Goal: Obtain resource: Obtain resource

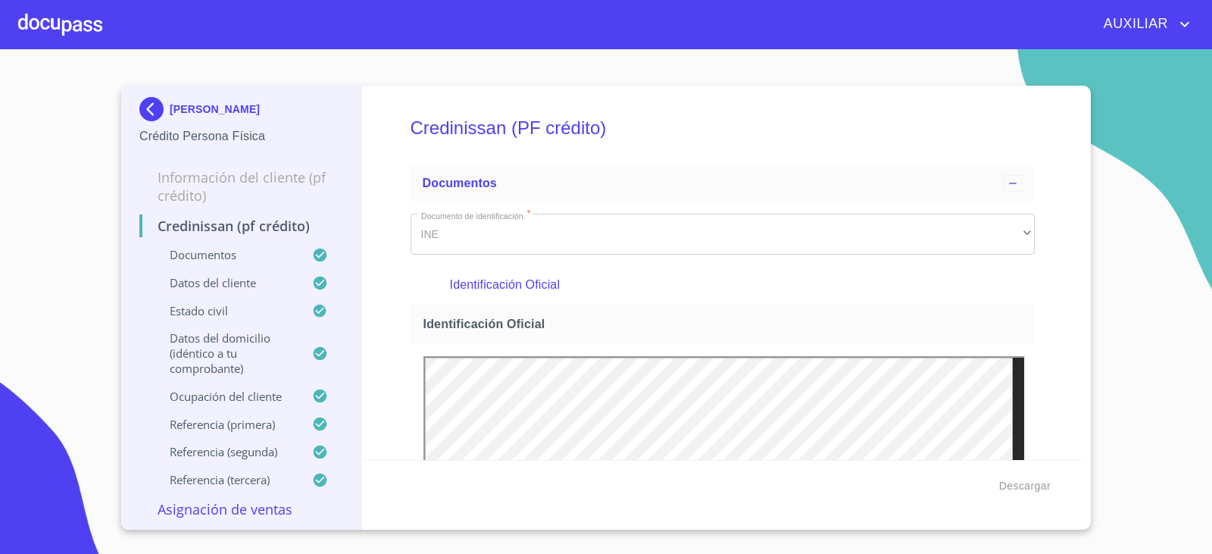
click at [164, 104] on img at bounding box center [154, 109] width 30 height 24
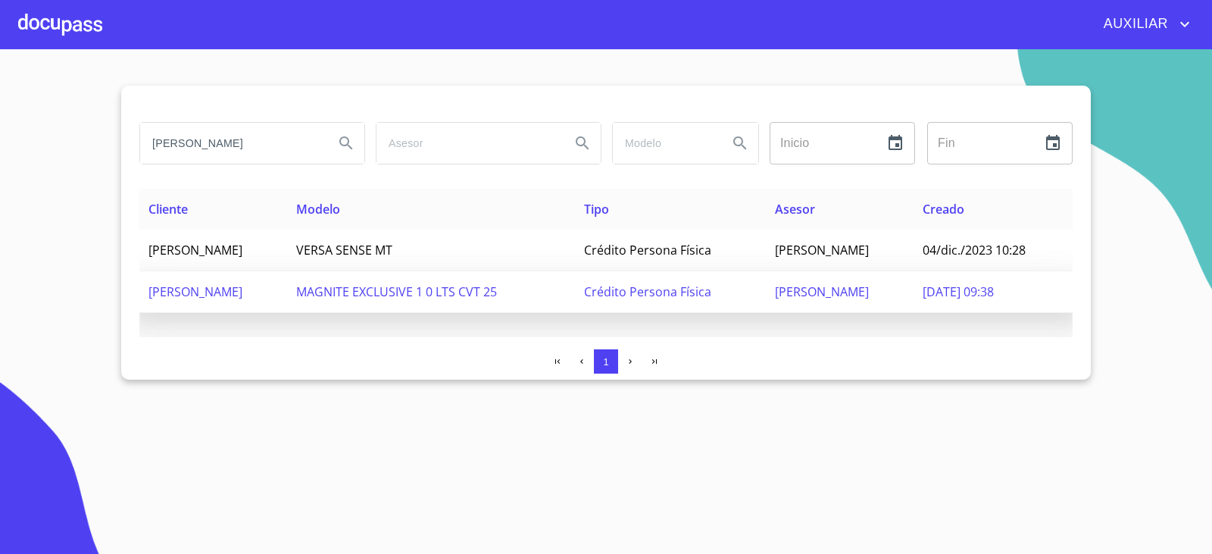
scroll to position [0, 25]
drag, startPoint x: 143, startPoint y: 139, endPoint x: 504, endPoint y: 297, distance: 394.1
click at [502, 297] on div "[PERSON_NAME] Inicio ​ Fin ​ Cliente Modelo Tipo Asesor Creado [PERSON_NAME] VE…" at bounding box center [605, 233] width 969 height 294
paste input "[PERSON_NAME]"
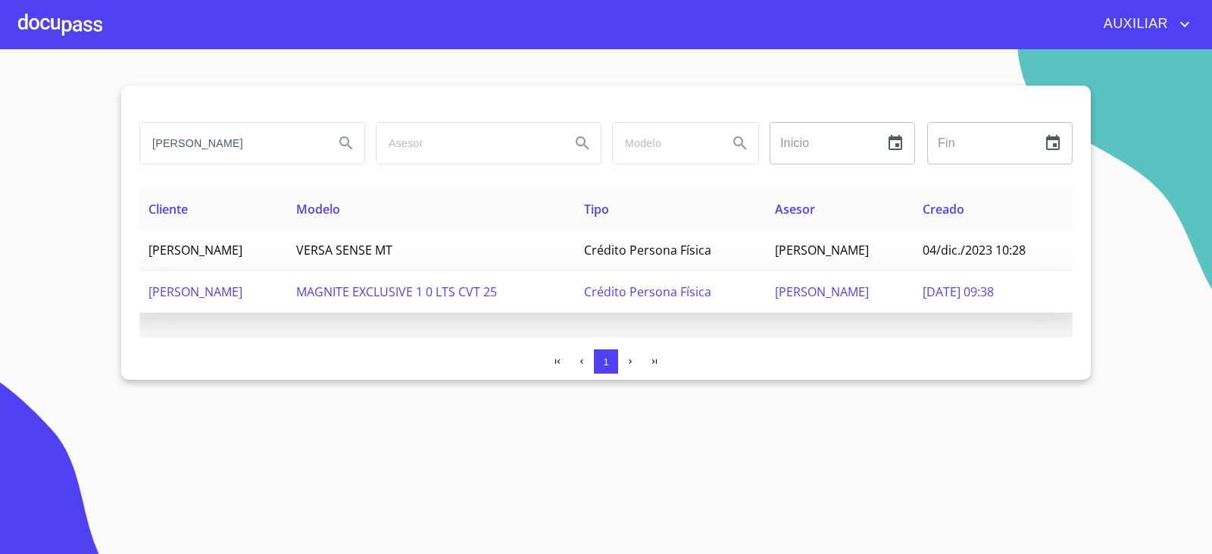
scroll to position [0, 9]
type input "[PERSON_NAME]"
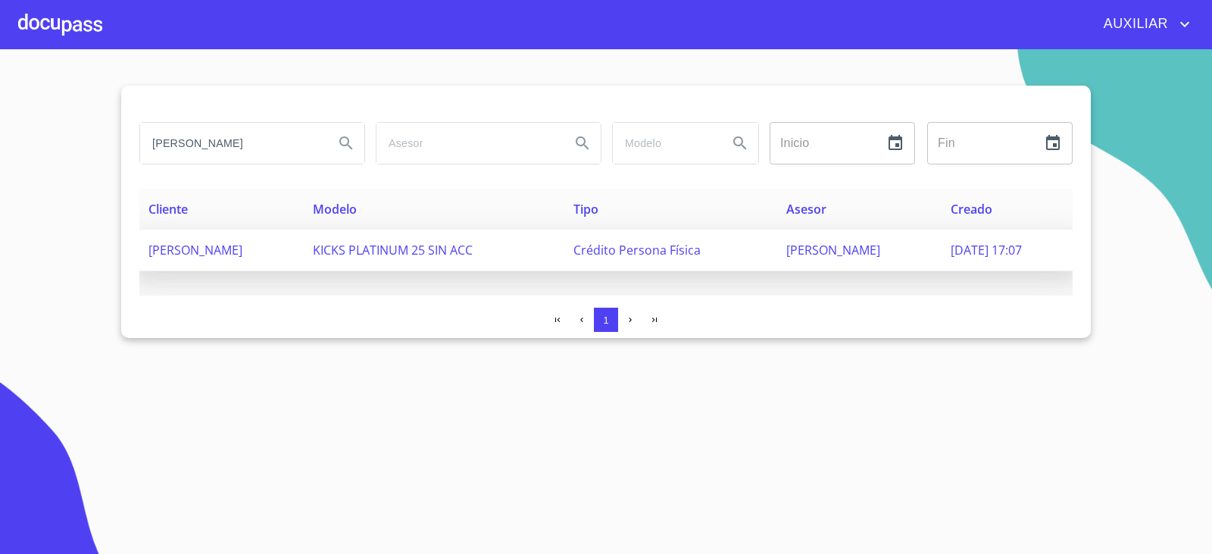
click at [242, 255] on span "[PERSON_NAME]" at bounding box center [195, 250] width 94 height 17
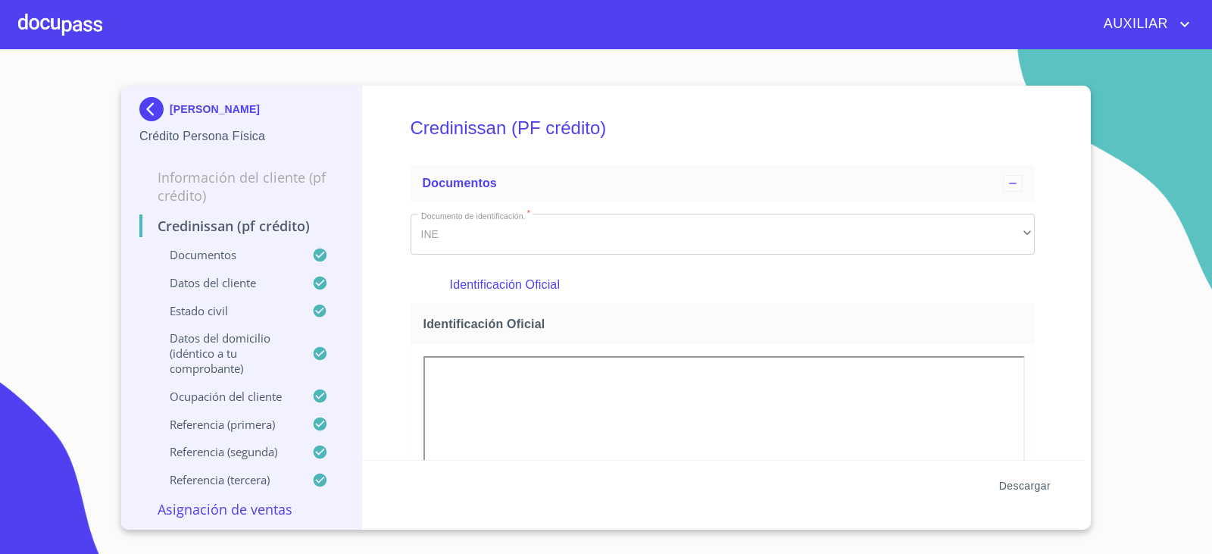
click at [1028, 489] on span "Descargar" at bounding box center [1024, 485] width 51 height 19
click at [152, 104] on img at bounding box center [154, 109] width 30 height 24
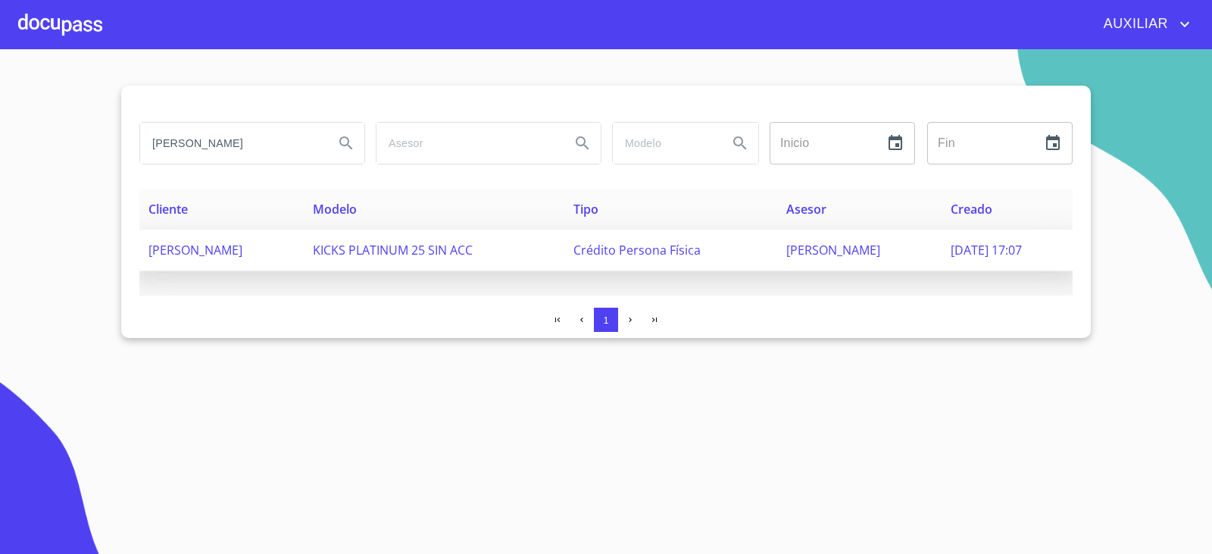
scroll to position [0, 9]
drag, startPoint x: 151, startPoint y: 135, endPoint x: 395, endPoint y: 242, distance: 267.2
click at [393, 242] on div "[PERSON_NAME] Inicio ​ Fin ​ Cliente Modelo Tipo Asesor Creado [PERSON_NAME] KI…" at bounding box center [605, 212] width 969 height 252
paste input "[PERSON_NAME]"
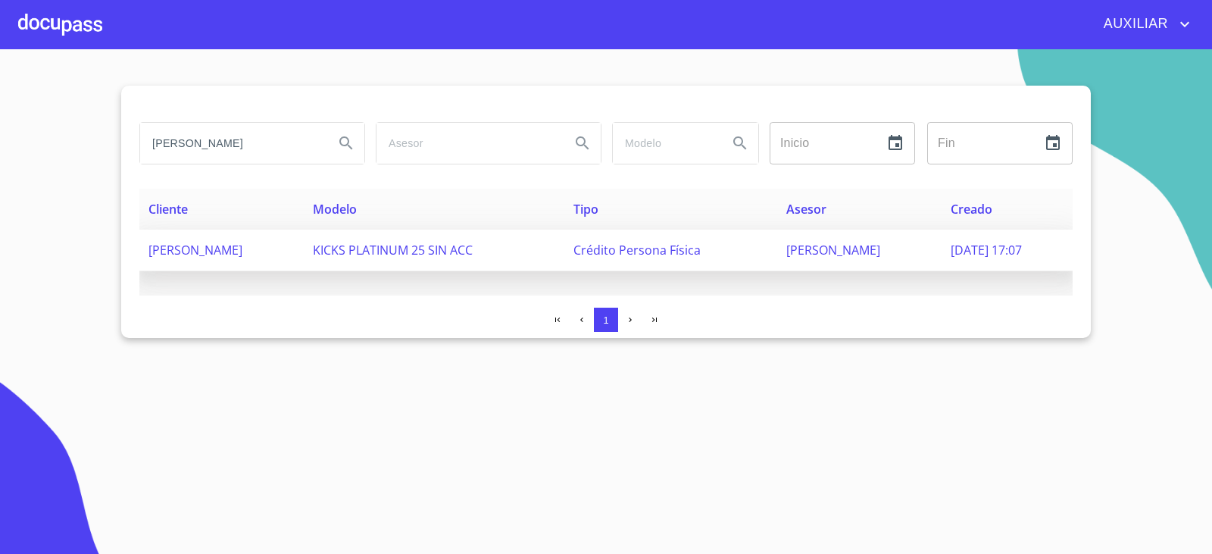
scroll to position [0, 10]
type input "[PERSON_NAME]"
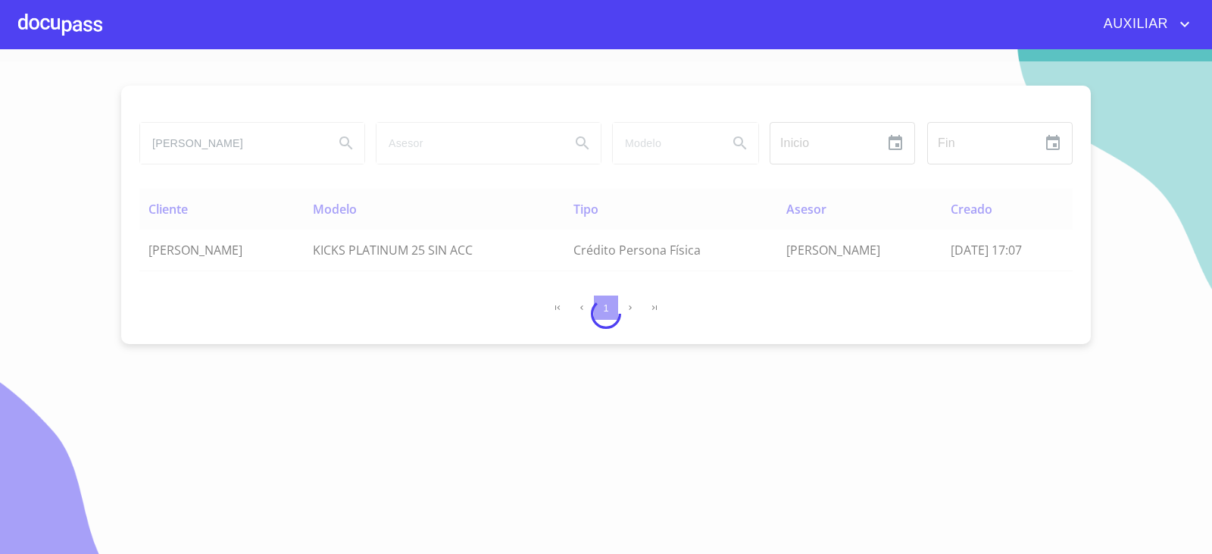
scroll to position [0, 0]
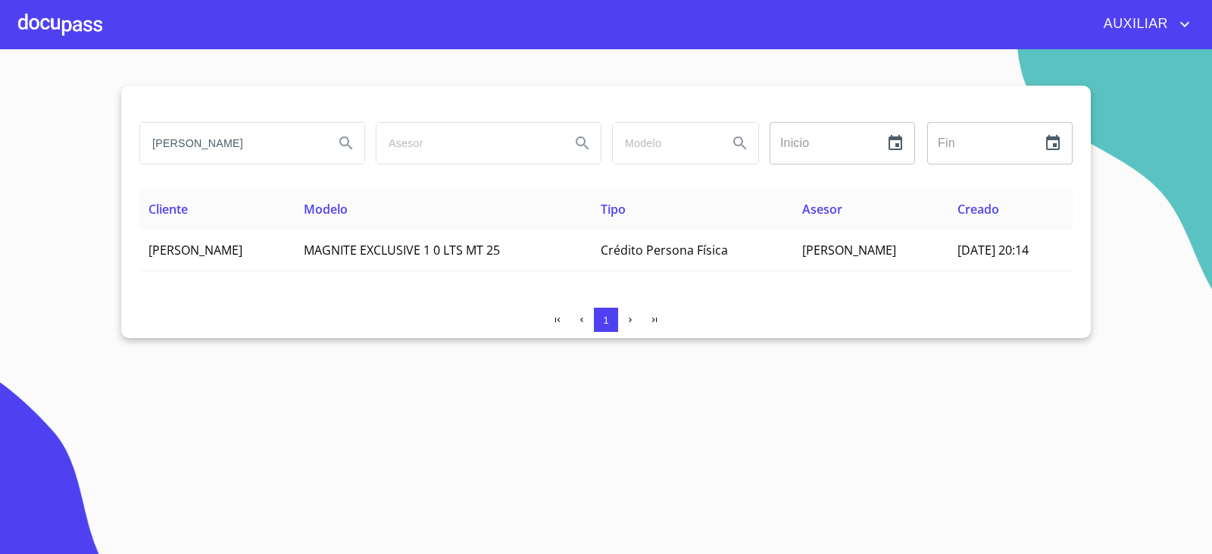
click at [204, 155] on input "[PERSON_NAME]" at bounding box center [231, 143] width 182 height 41
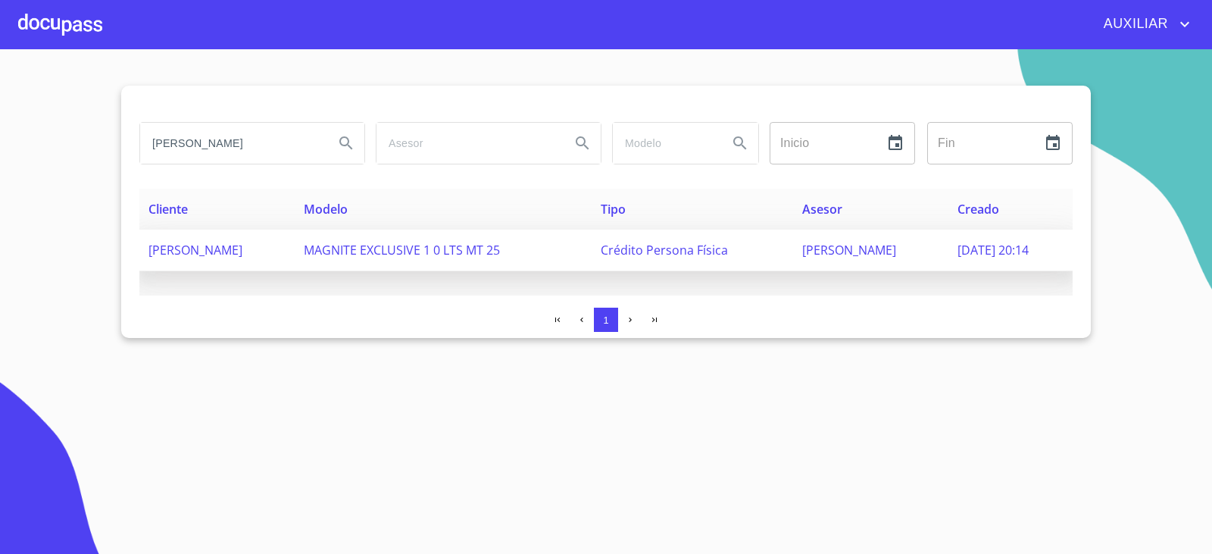
click at [351, 244] on span "MAGNITE EXCLUSIVE 1 0 LTS MT 25" at bounding box center [402, 250] width 196 height 17
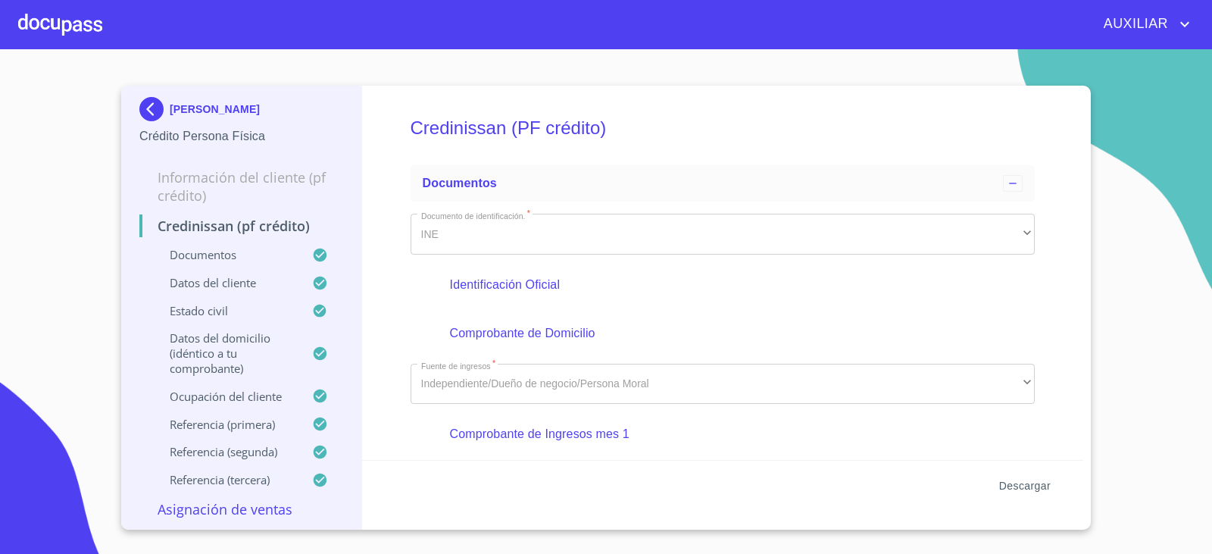
click at [1019, 475] on button "Descargar" at bounding box center [1025, 486] width 64 height 28
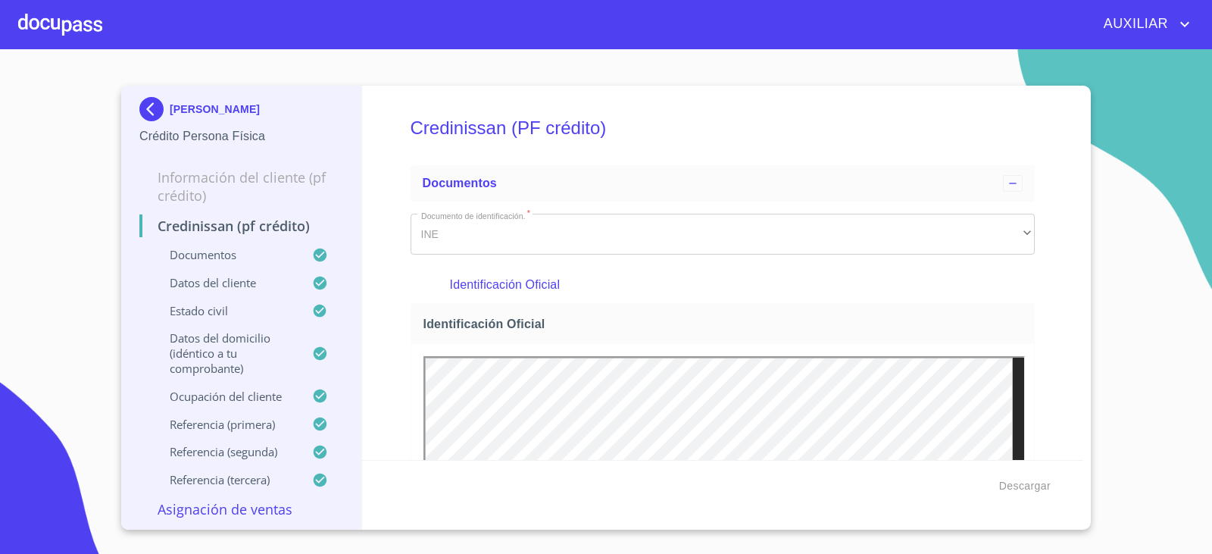
click at [142, 114] on img at bounding box center [154, 109] width 30 height 24
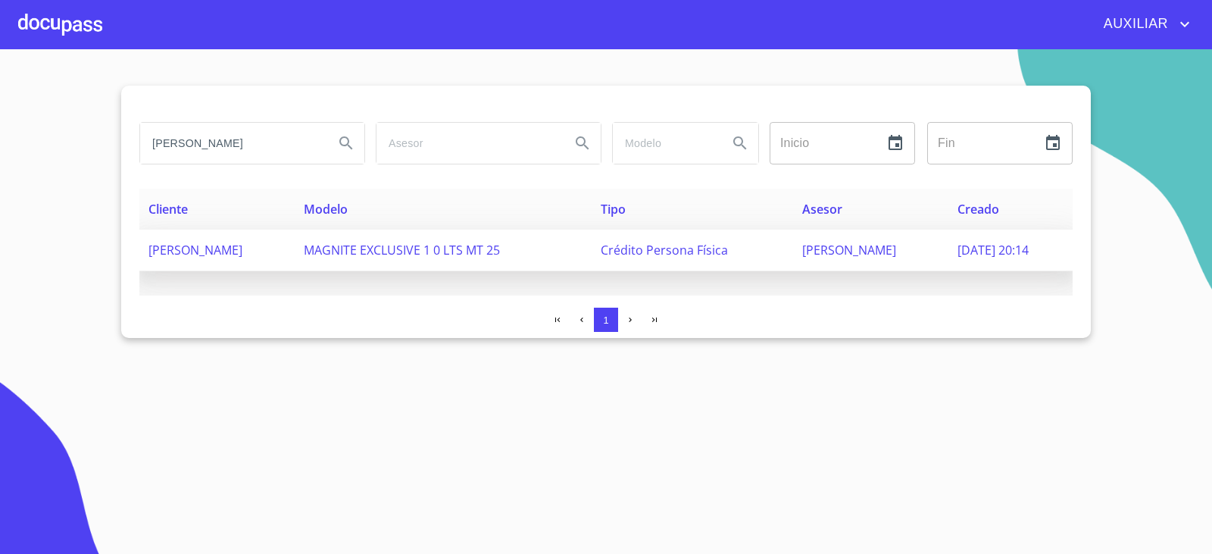
scroll to position [0, 11]
drag, startPoint x: 149, startPoint y: 139, endPoint x: 591, endPoint y: 237, distance: 452.9
click at [591, 237] on div "[PERSON_NAME] Inicio ​ Fin ​ Cliente Modelo Tipo Asesor Creado [PERSON_NAME] MA…" at bounding box center [605, 212] width 969 height 252
paste input "ANGELES [PERSON_NAME]"
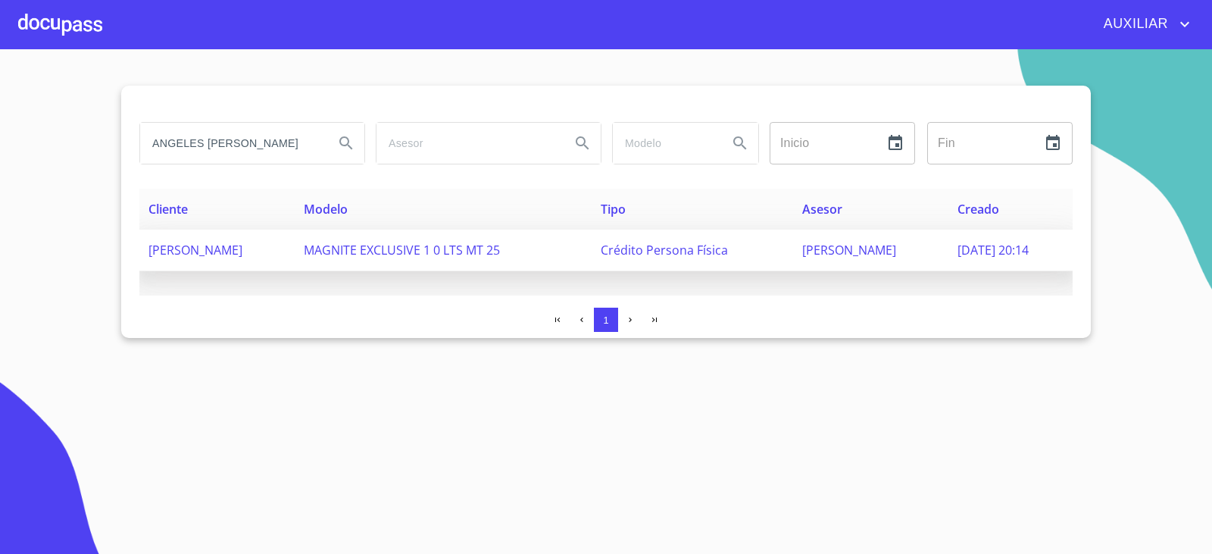
scroll to position [0, 66]
type input "ANGELES [PERSON_NAME]"
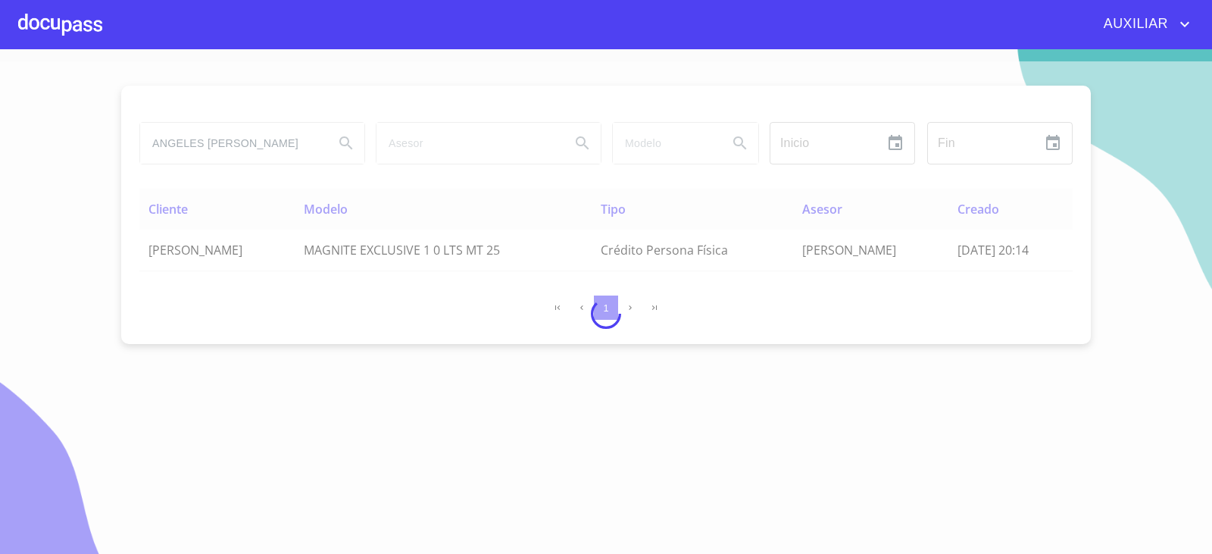
scroll to position [0, 0]
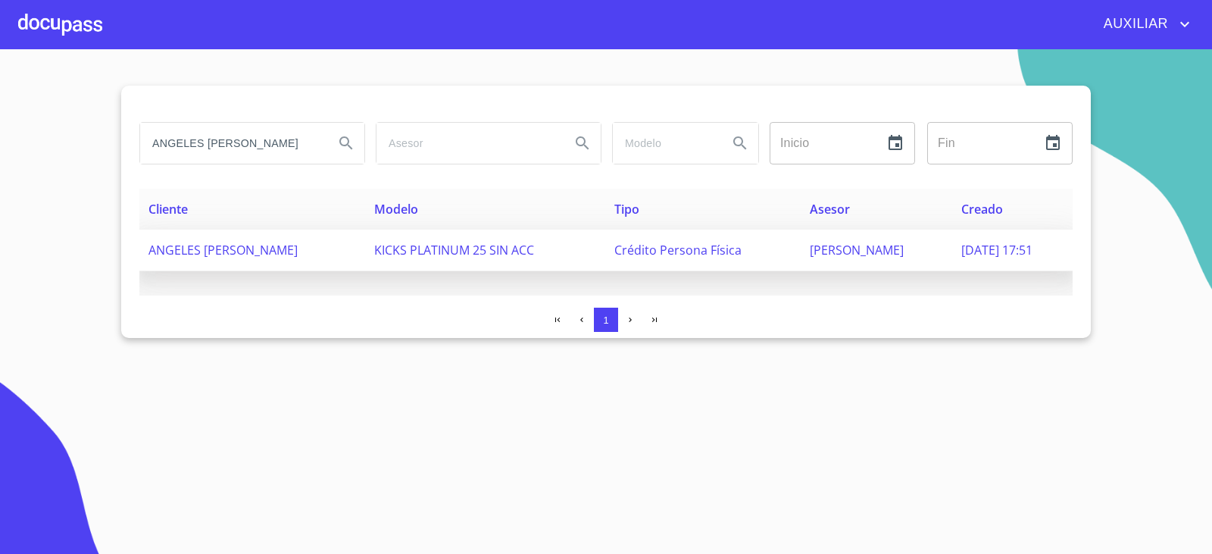
click at [277, 241] on td "ANGELES [PERSON_NAME]" at bounding box center [252, 250] width 226 height 42
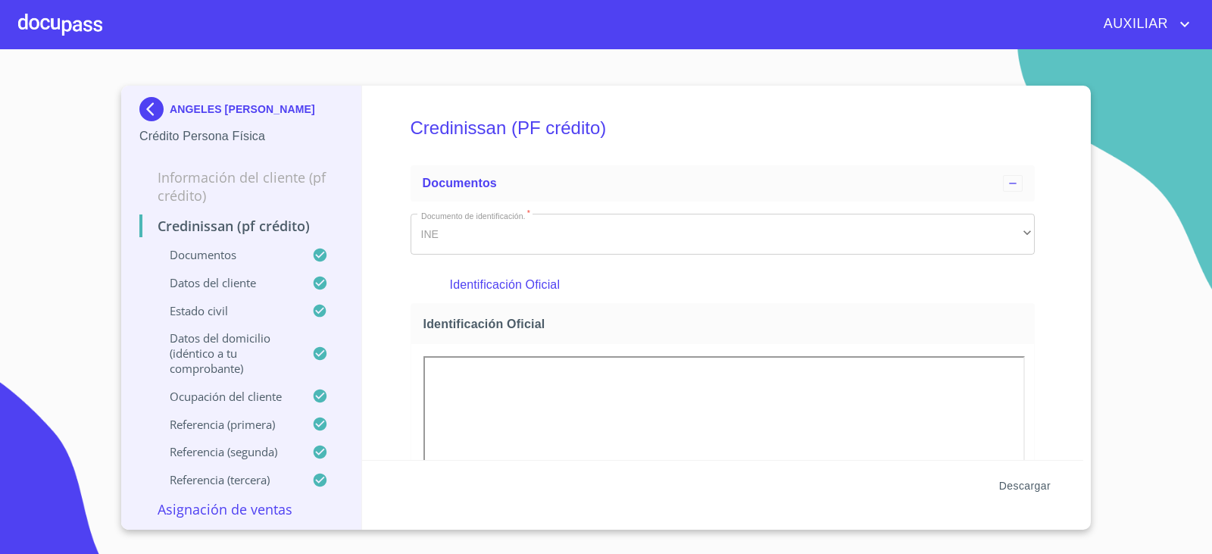
click at [1022, 482] on span "Descargar" at bounding box center [1024, 485] width 51 height 19
